Goal: Task Accomplishment & Management: Manage account settings

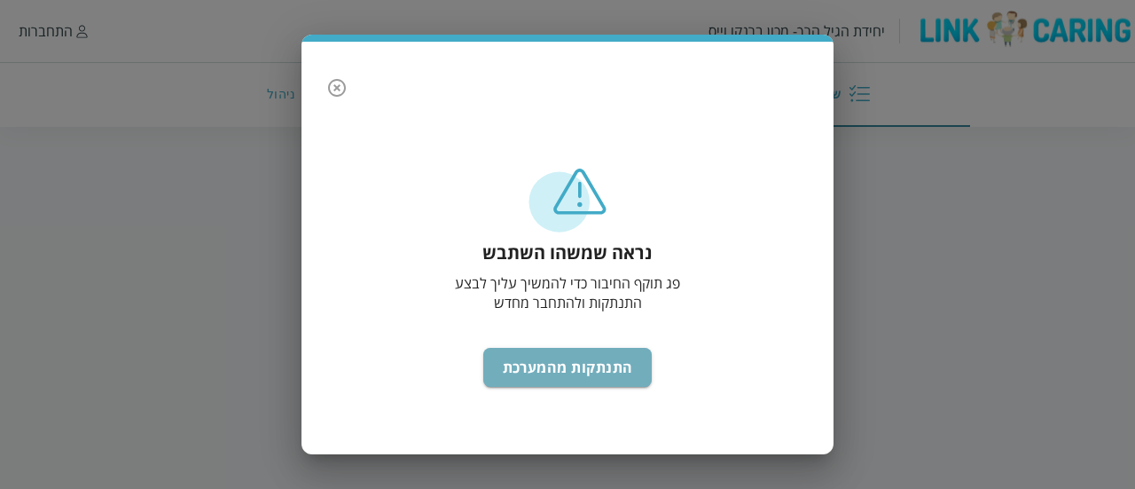
click at [581, 361] on button "התנתקות מהמערכת" at bounding box center [567, 367] width 169 height 39
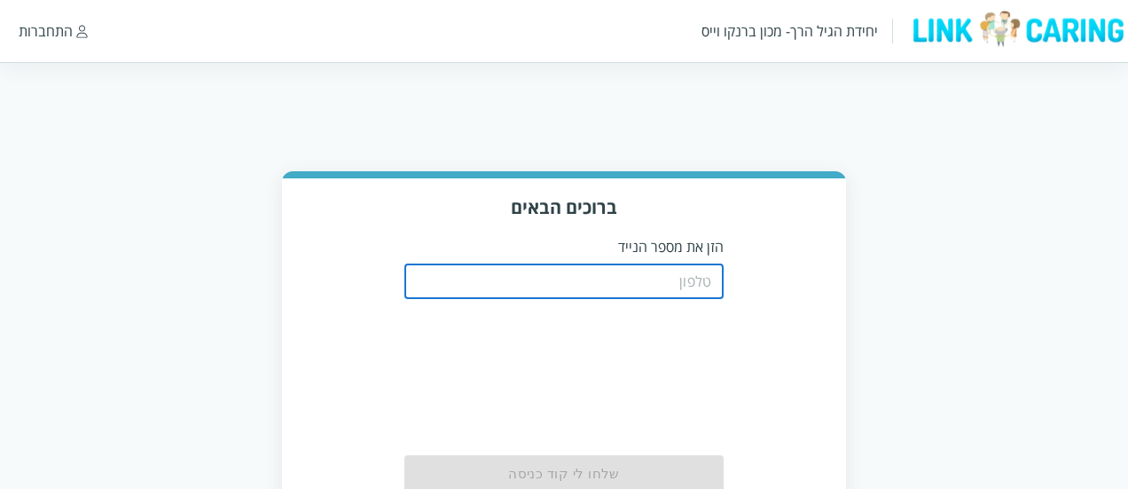
click at [594, 294] on input "tel" at bounding box center [563, 280] width 319 height 35
type input "0508805134"
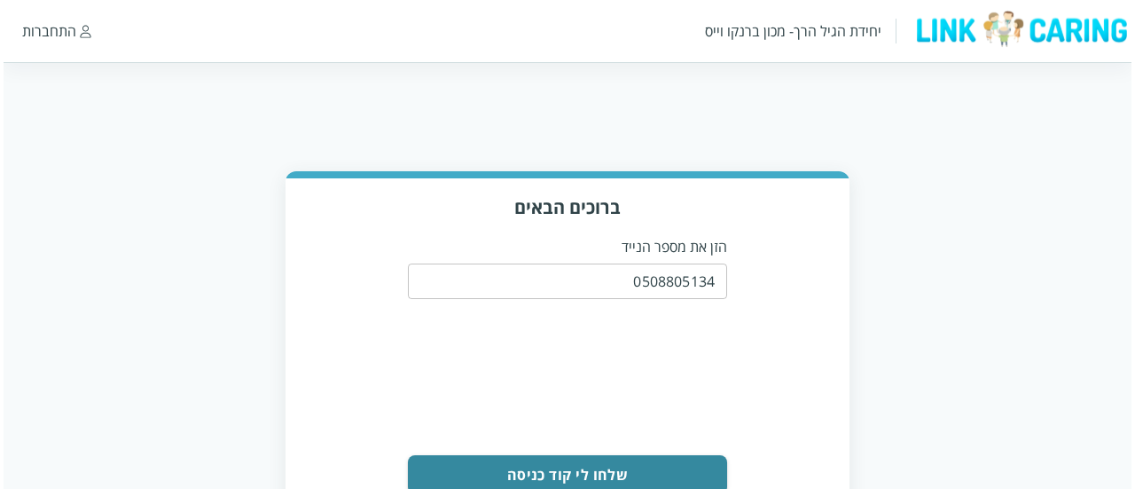
scroll to position [90, 0]
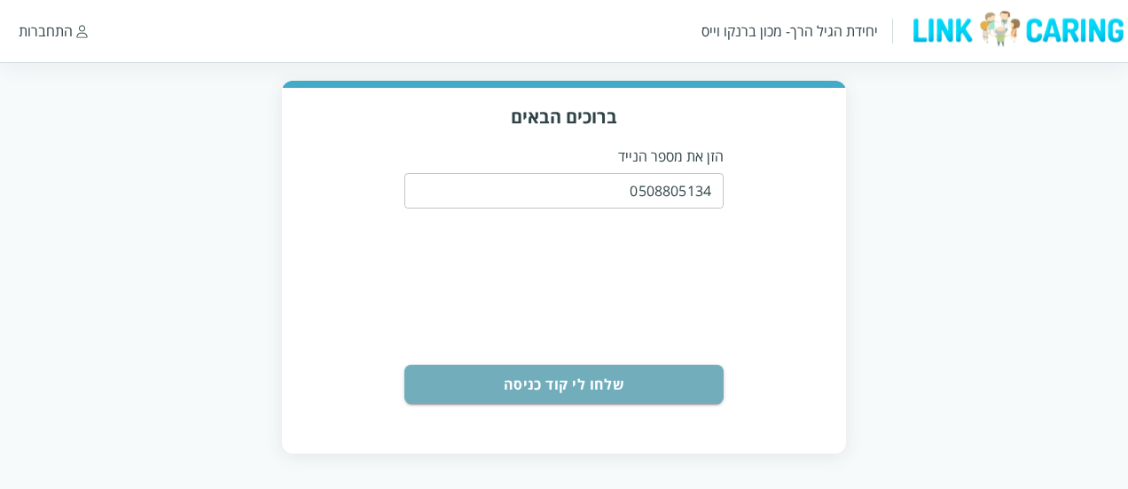
click at [646, 366] on button "שלחו לי קוד כניסה" at bounding box center [563, 383] width 319 height 39
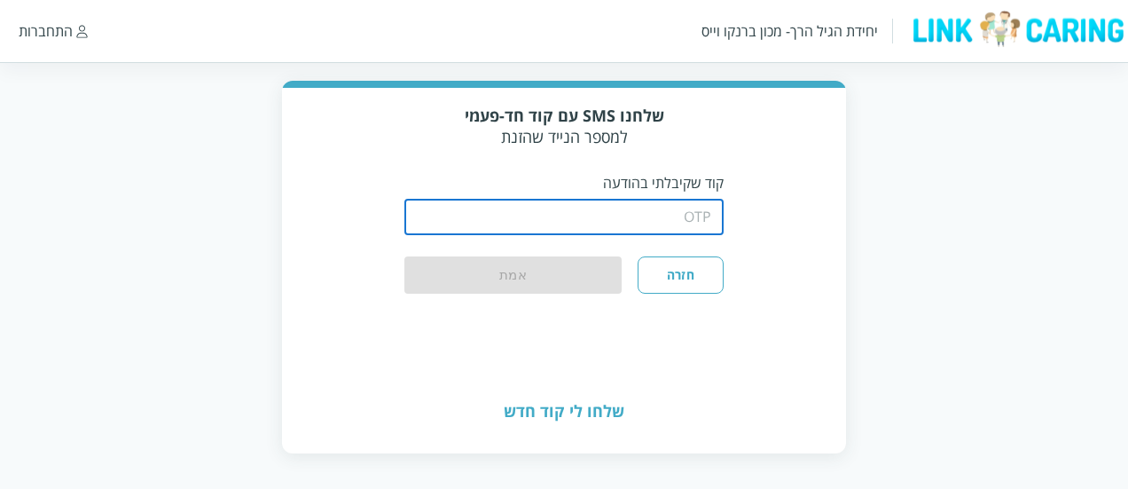
click at [642, 213] on input "string" at bounding box center [563, 217] width 319 height 35
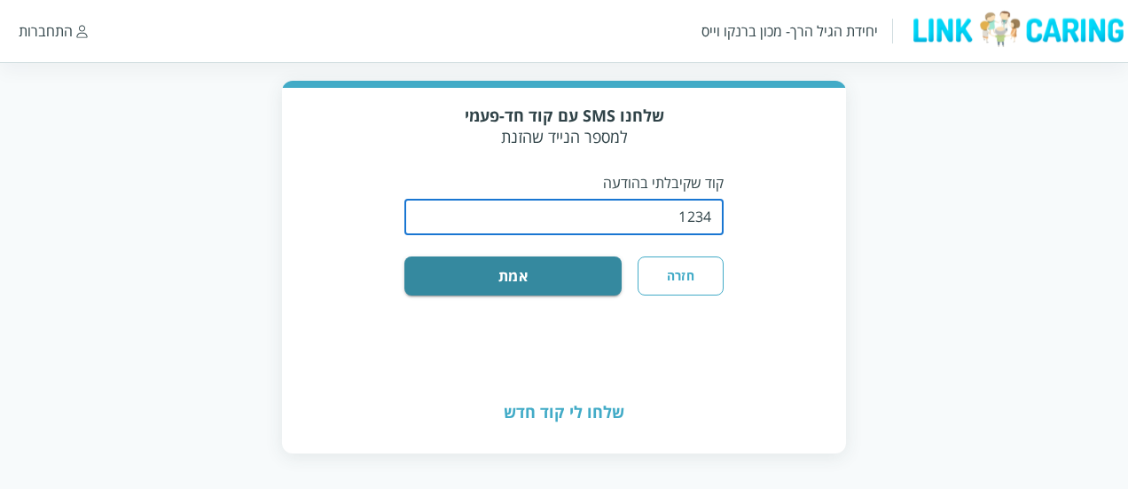
type input "1234"
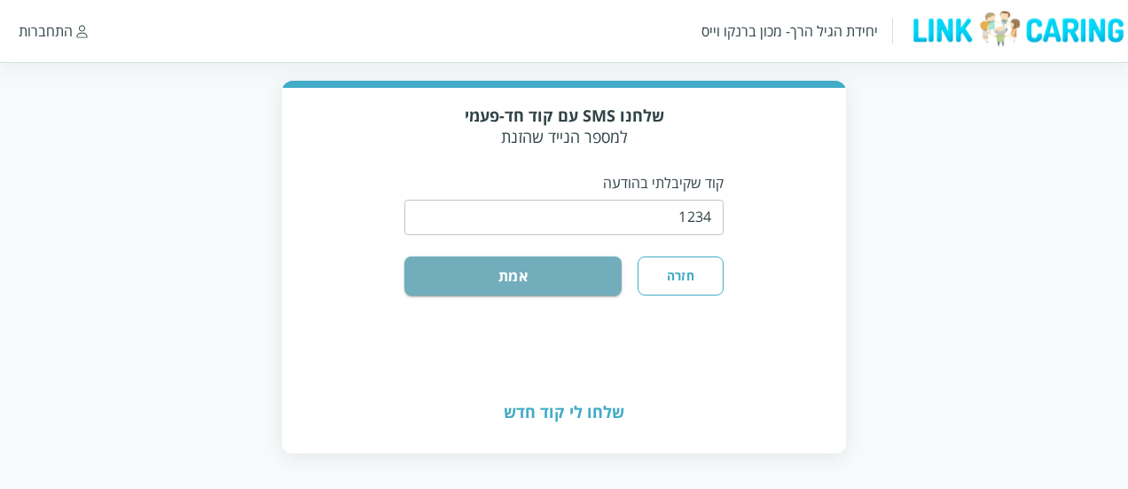
click at [568, 275] on button "אמת" at bounding box center [512, 275] width 217 height 39
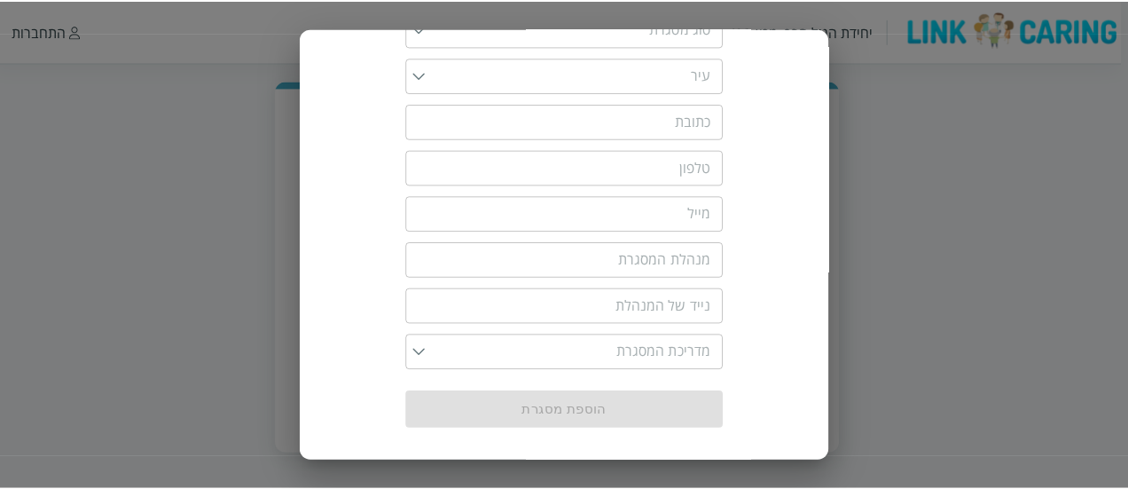
scroll to position [0, 0]
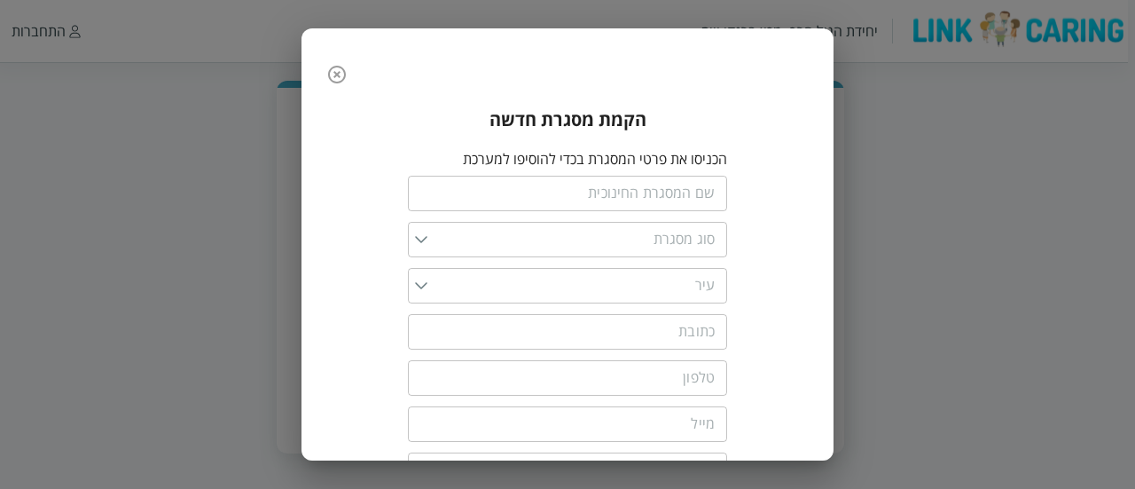
click at [342, 77] on icon "button" at bounding box center [336, 74] width 21 height 21
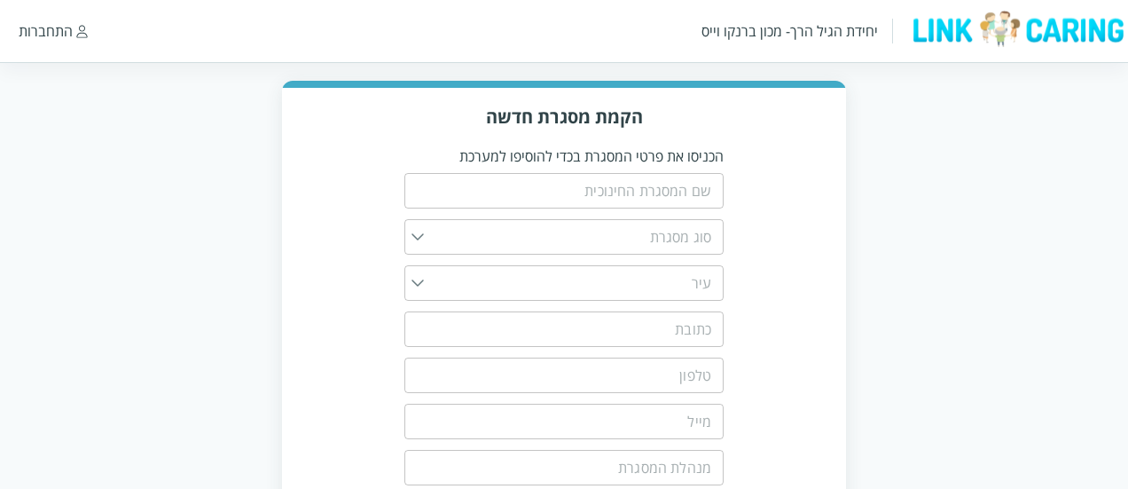
click at [66, 25] on div "התחברות" at bounding box center [46, 31] width 54 height 20
click at [53, 32] on div "התחברות" at bounding box center [46, 31] width 54 height 20
click at [37, 34] on div "התחברות" at bounding box center [46, 31] width 54 height 20
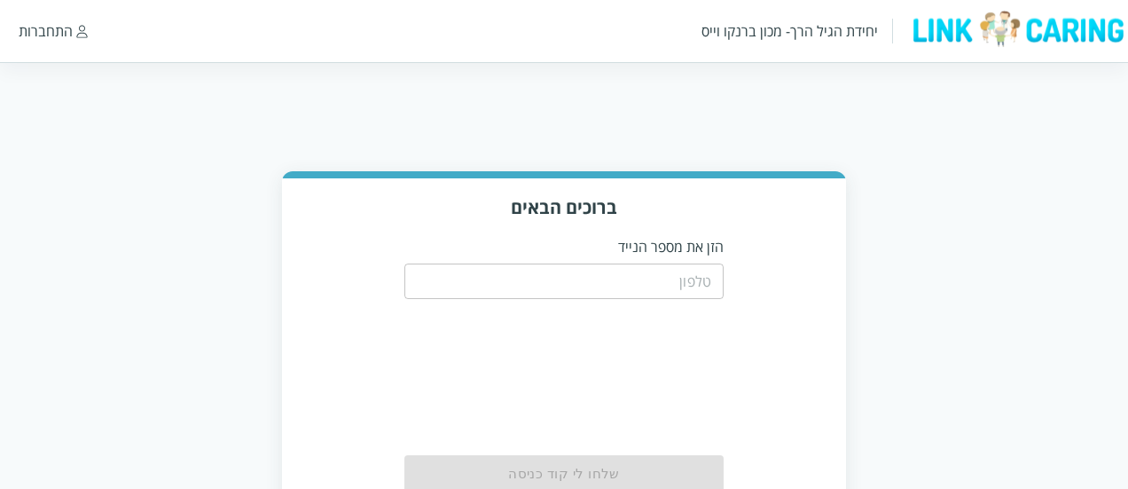
scroll to position [90, 0]
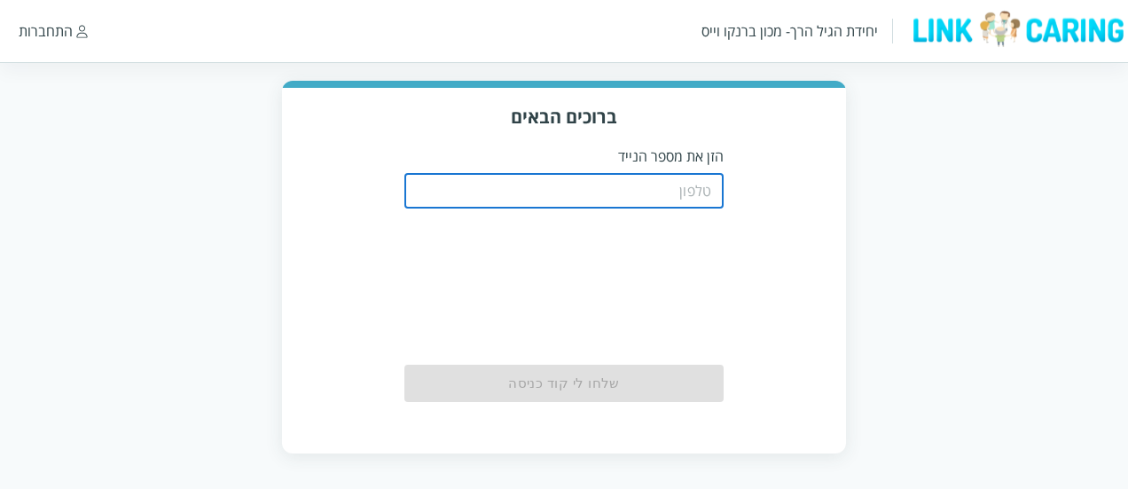
click at [626, 179] on input "tel" at bounding box center [563, 190] width 319 height 35
paste input "0587811111"
type input "0587811111"
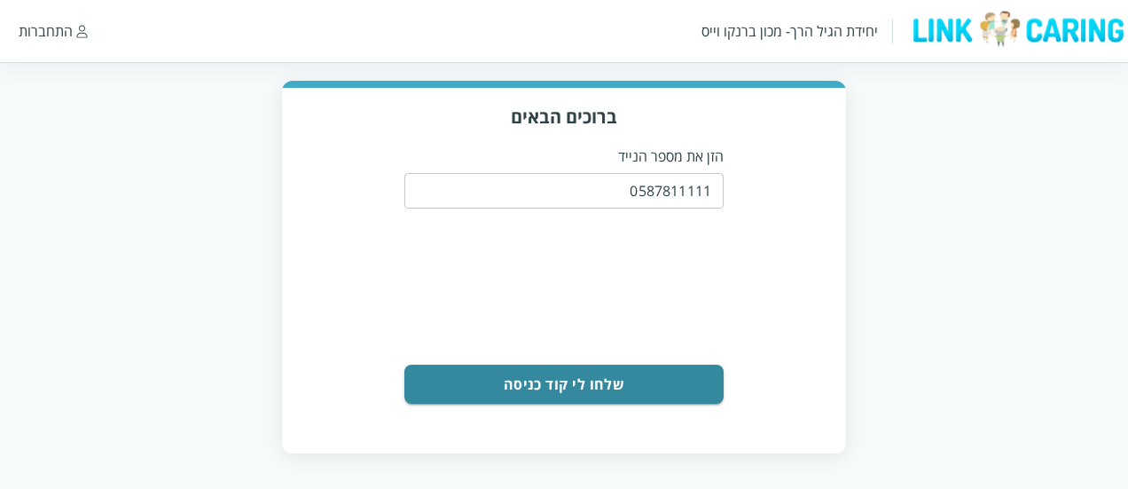
click at [638, 381] on button "שלחו לי קוד כניסה" at bounding box center [563, 383] width 319 height 39
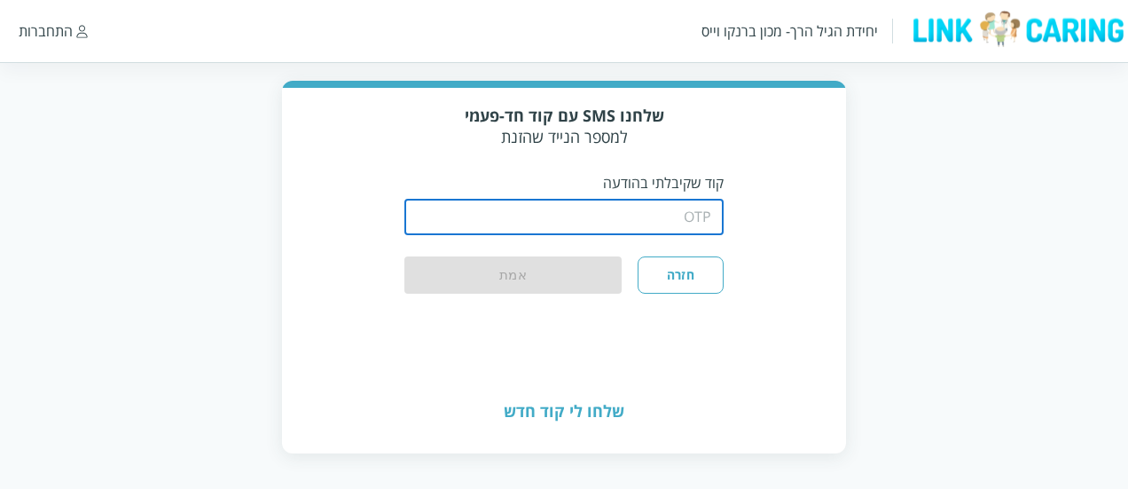
click at [651, 210] on input "string" at bounding box center [563, 217] width 319 height 35
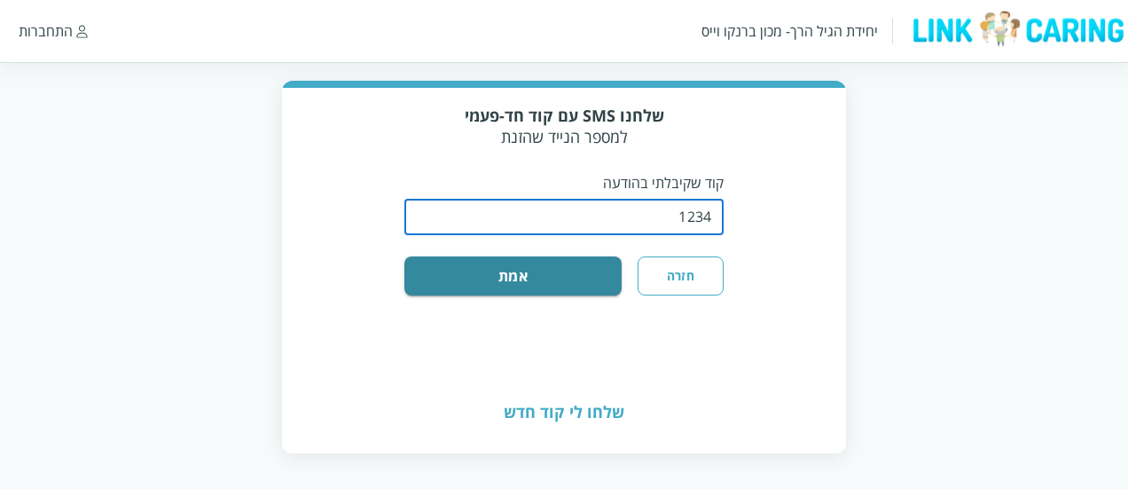
type input "1234"
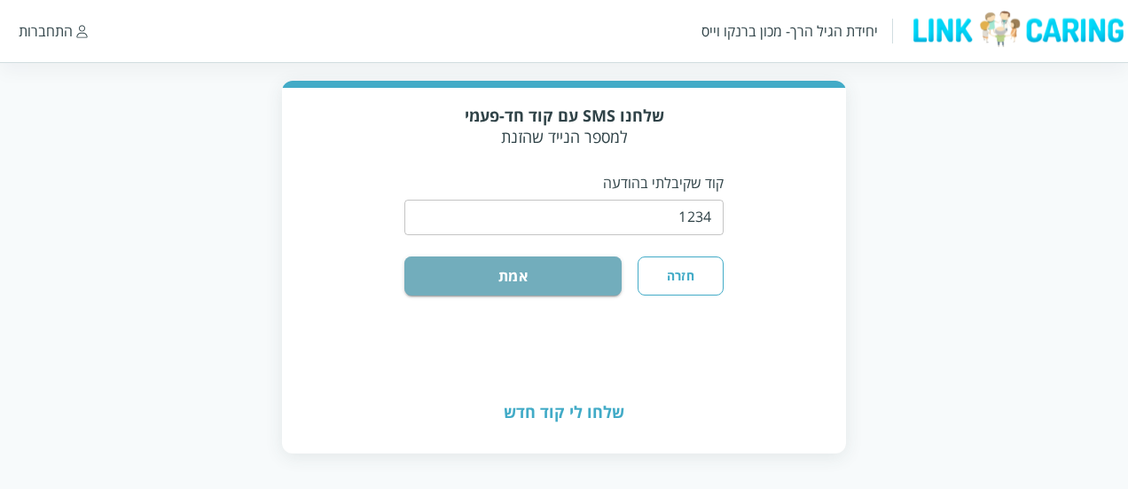
click at [572, 288] on button "אמת" at bounding box center [512, 275] width 217 height 39
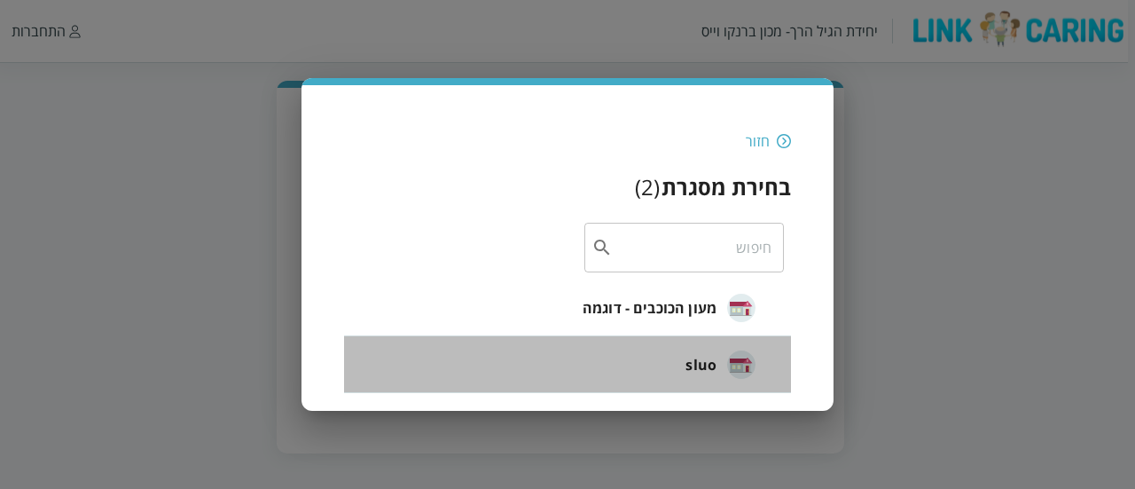
click at [656, 350] on li "sluo" at bounding box center [567, 364] width 447 height 57
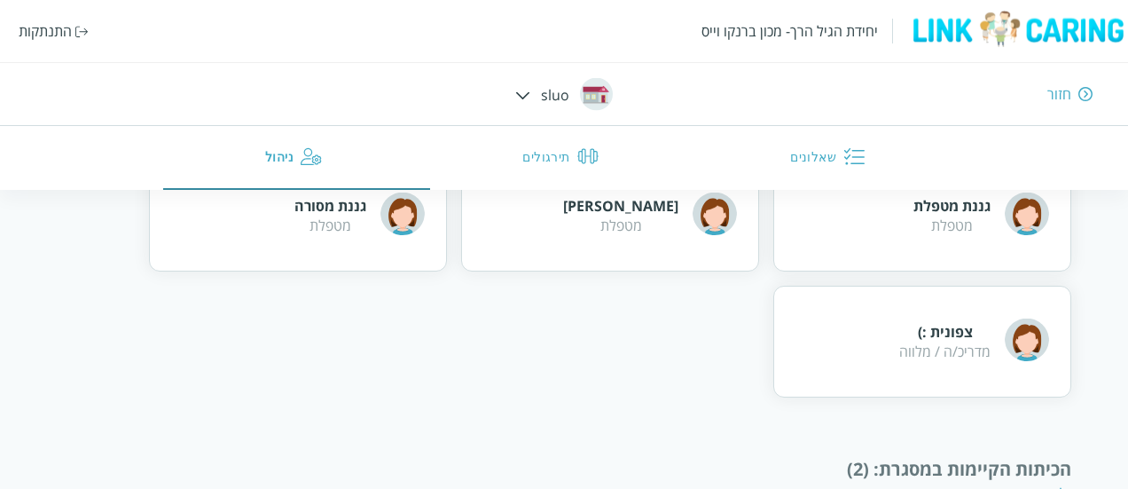
scroll to position [413, 0]
